Goal: Find specific page/section: Find specific page/section

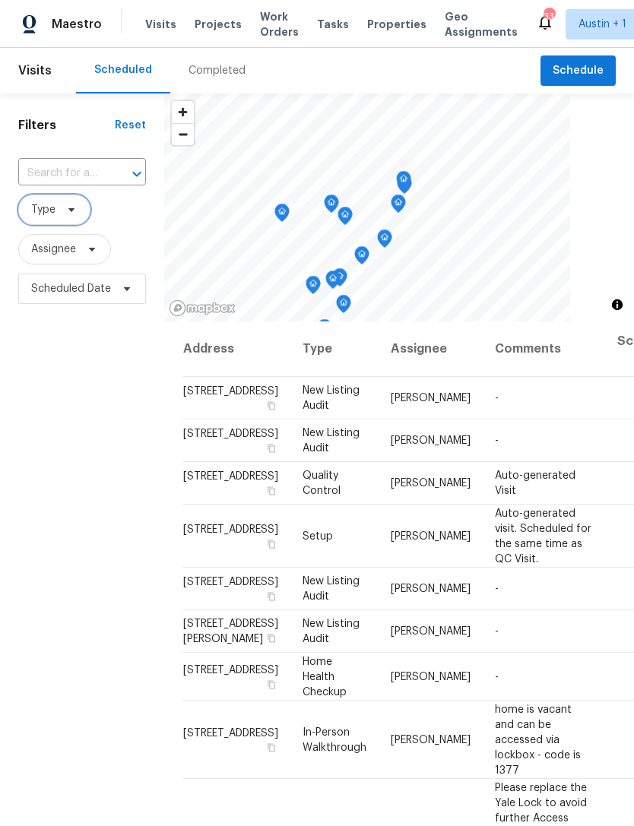
click at [49, 211] on span "Type" at bounding box center [43, 209] width 24 height 15
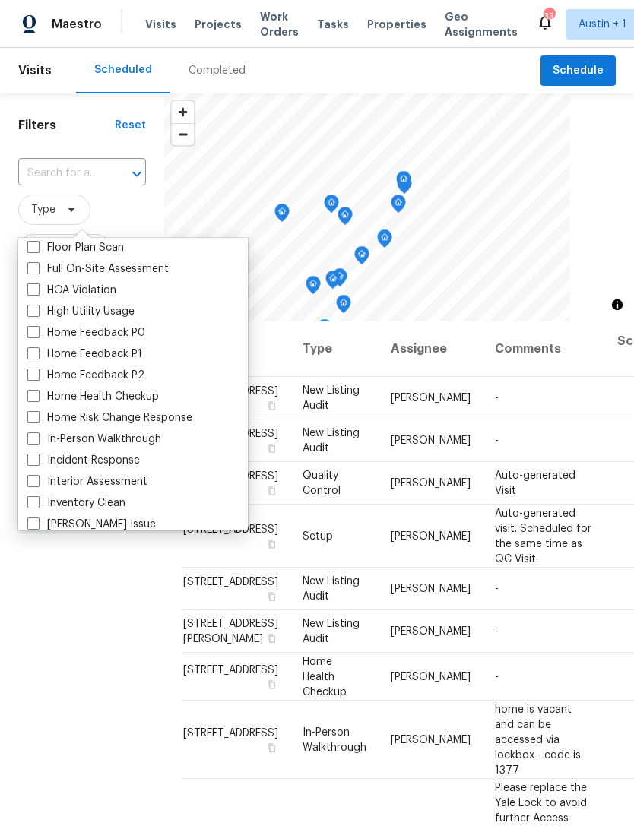
scroll to position [414, 0]
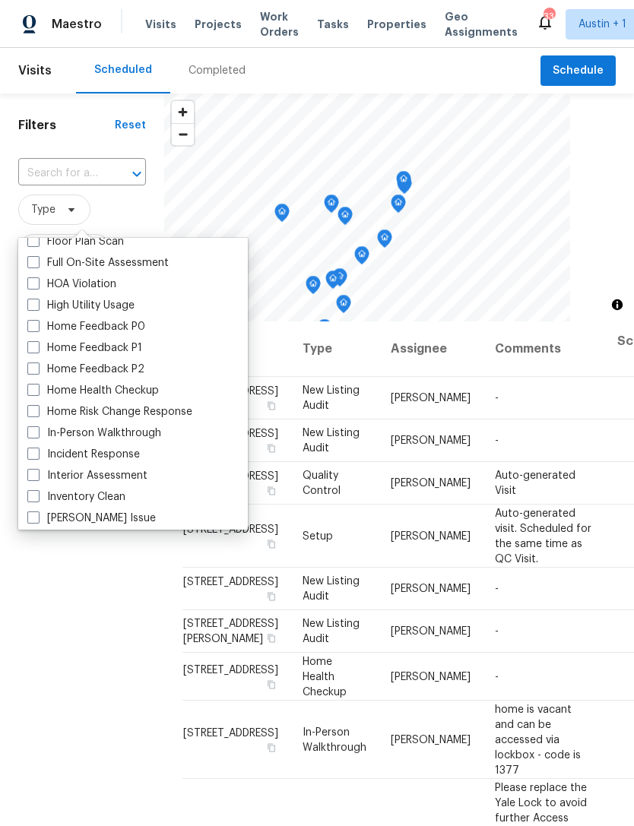
click at [37, 428] on span at bounding box center [33, 432] width 12 height 12
click at [37, 428] on input "In-Person Walkthrough" at bounding box center [32, 430] width 10 height 10
checkbox input "true"
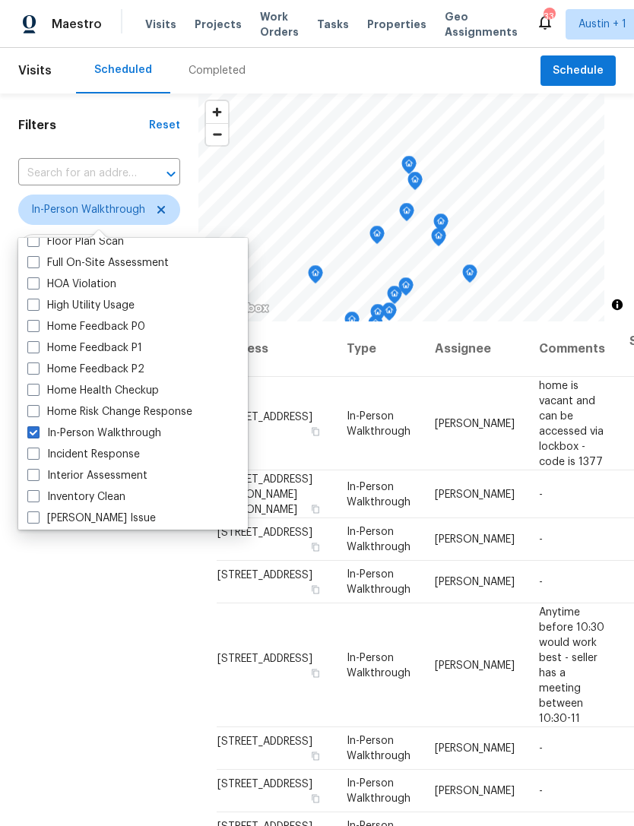
click at [48, 598] on div "Filters Reset ​ In-Person Walkthrough Assignee Scheduled Date" at bounding box center [99, 537] width 198 height 889
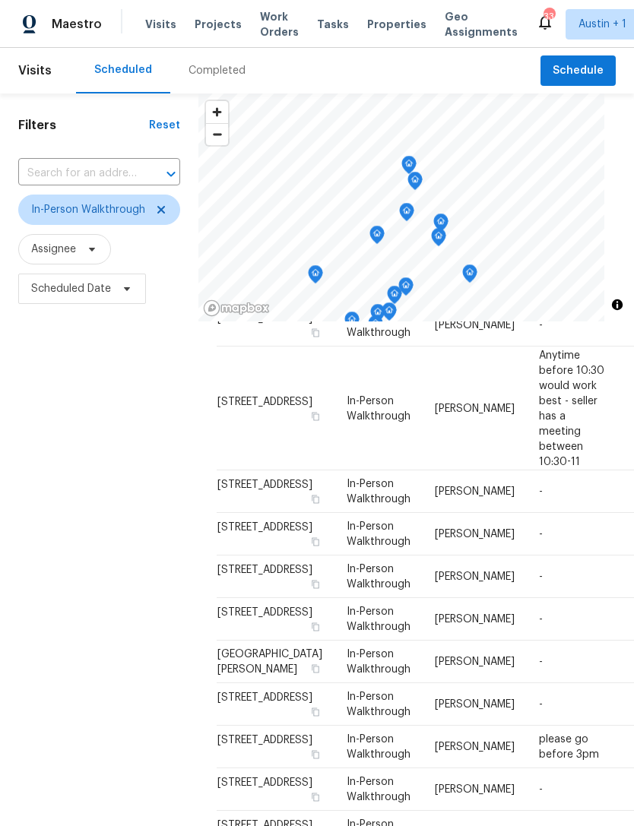
scroll to position [258, 0]
click at [83, 466] on div "Filters Reset ​ In-Person Walkthrough Assignee Scheduled Date" at bounding box center [99, 537] width 198 height 889
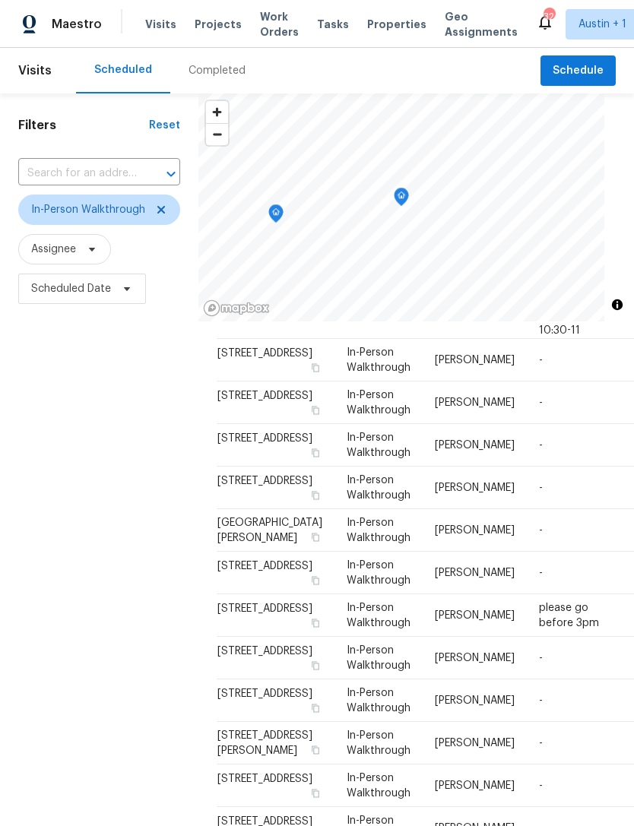
scroll to position [389, 0]
click at [111, 494] on div "Filters Reset ​ In-Person Walkthrough Assignee Scheduled Date" at bounding box center [99, 537] width 198 height 889
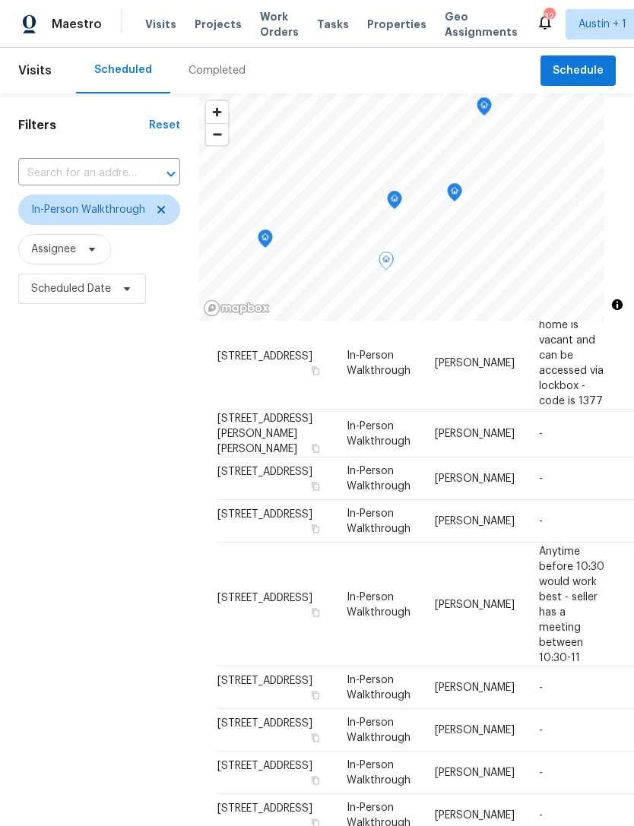
scroll to position [60, 0]
click at [575, 15] on span "Austin + 1" at bounding box center [613, 24] width 96 height 30
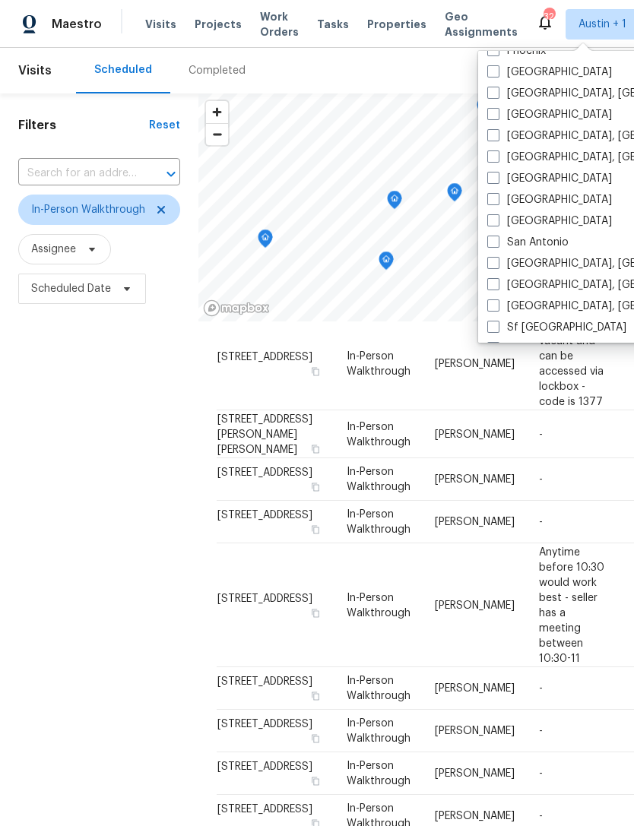
scroll to position [912, 0]
click at [501, 246] on label "San Antonio" at bounding box center [527, 240] width 81 height 15
click at [497, 243] on input "San Antonio" at bounding box center [492, 238] width 10 height 10
checkbox input "true"
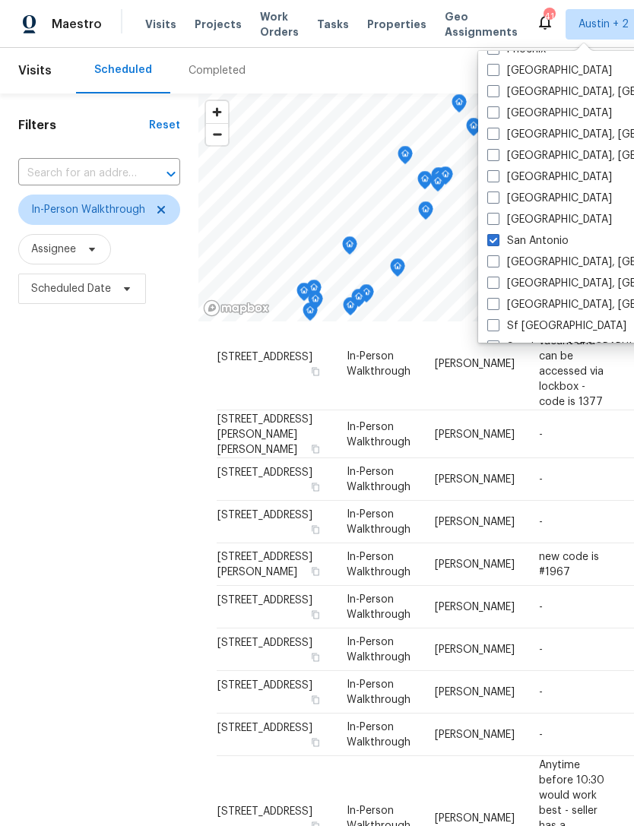
click at [84, 552] on div "Filters Reset ​ In-Person Walkthrough Assignee Scheduled Date" at bounding box center [99, 537] width 198 height 889
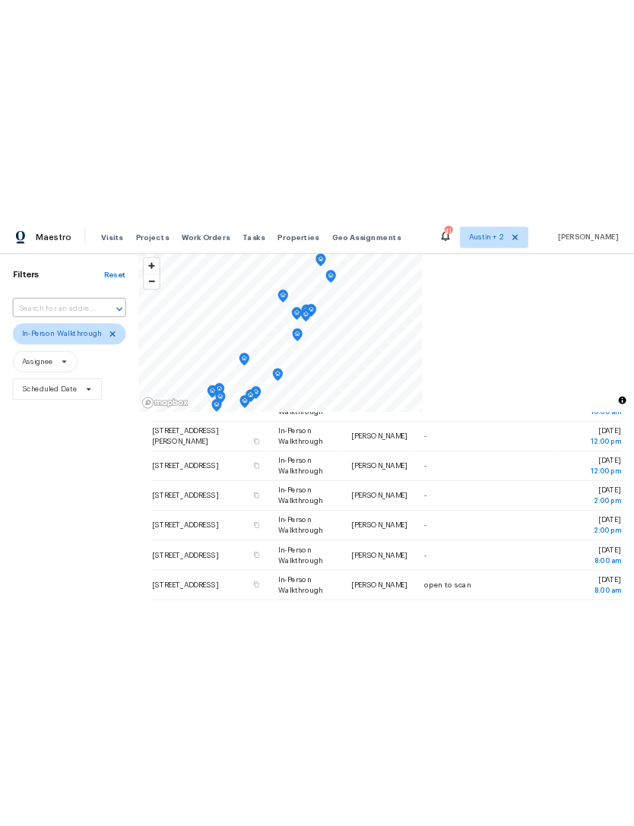
scroll to position [471, 0]
